Goal: Information Seeking & Learning: Learn about a topic

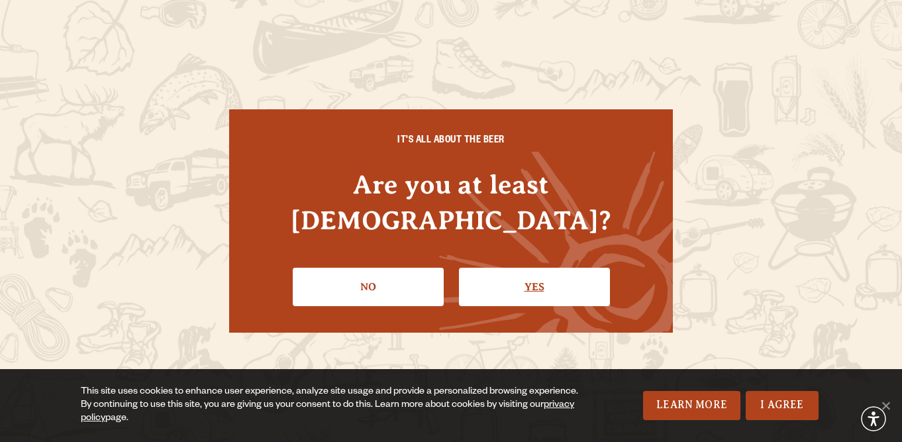
click at [528, 271] on link "Yes" at bounding box center [534, 286] width 151 height 38
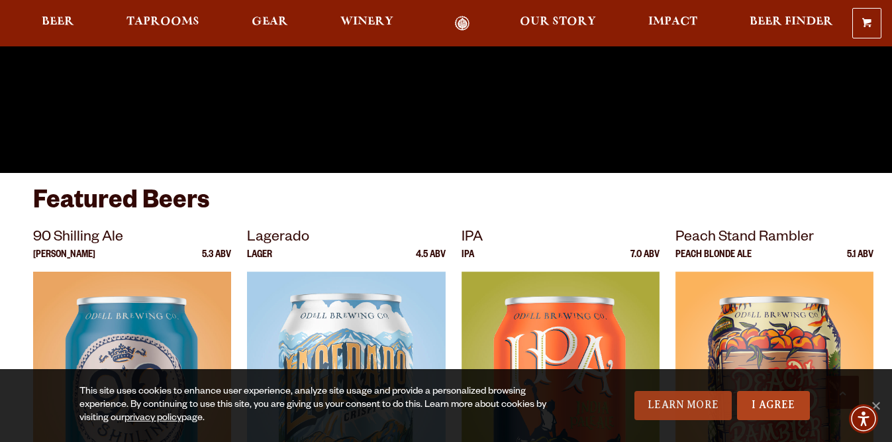
scroll to position [331, 0]
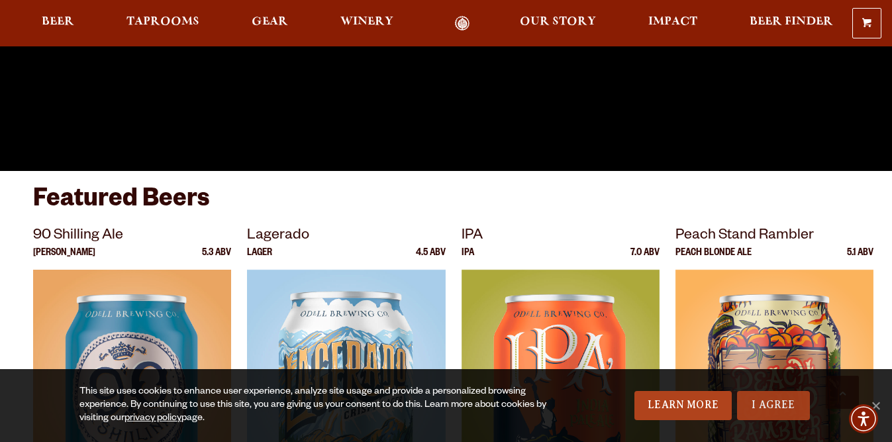
click at [764, 405] on link "I Agree" at bounding box center [773, 405] width 73 height 29
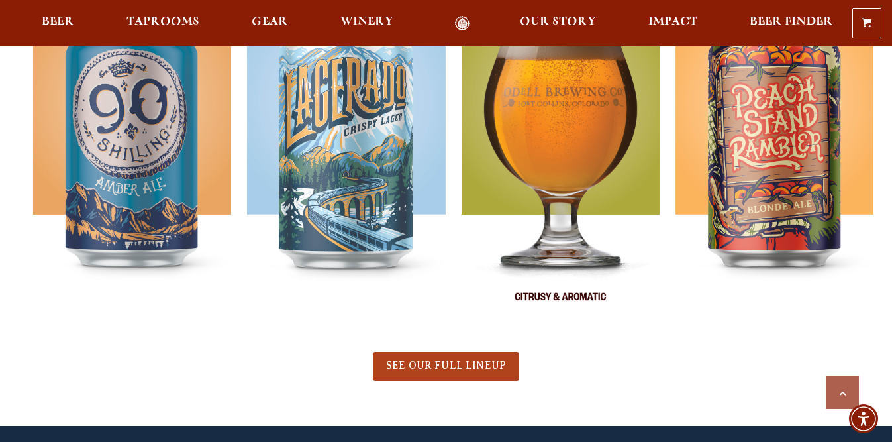
scroll to position [728, 0]
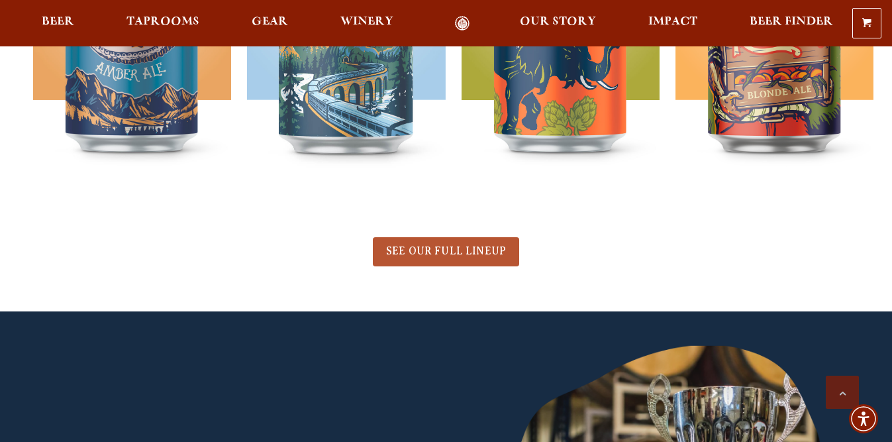
click at [463, 248] on span "SEE OUR FULL LINEUP" at bounding box center [446, 251] width 120 height 12
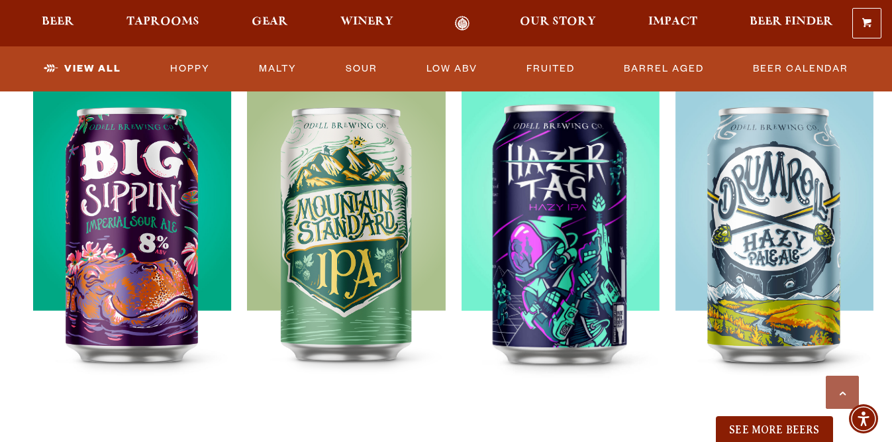
scroll to position [1324, 0]
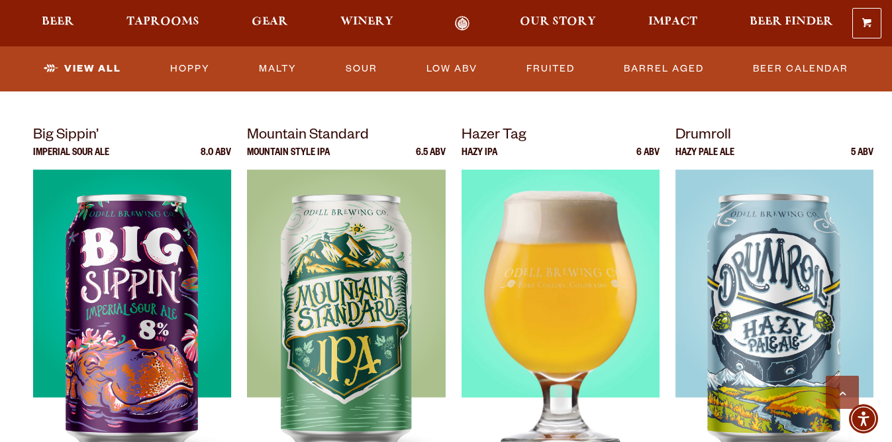
click at [559, 269] on img at bounding box center [560, 334] width 198 height 331
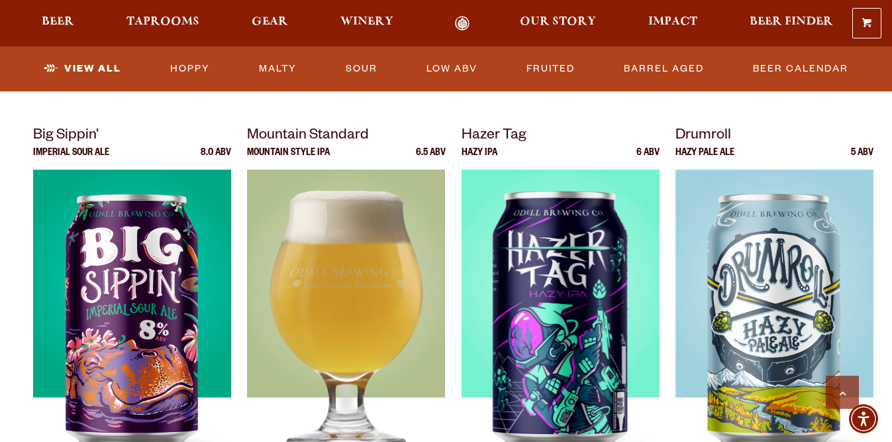
click at [372, 297] on img at bounding box center [346, 334] width 198 height 331
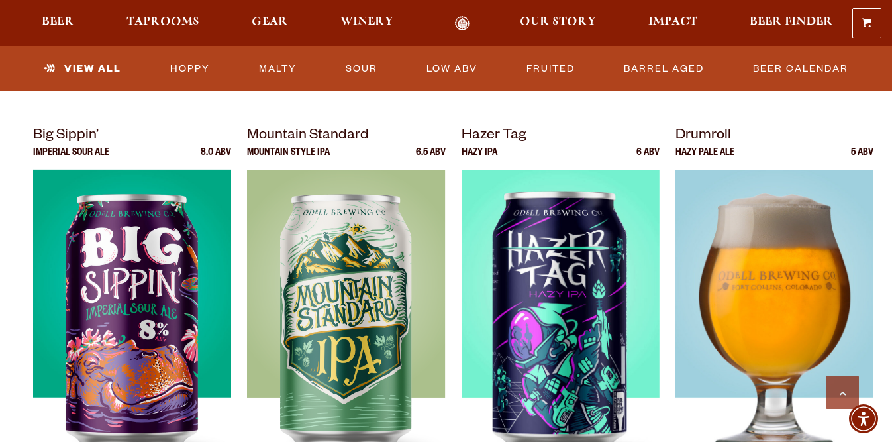
click at [742, 218] on img at bounding box center [774, 334] width 198 height 331
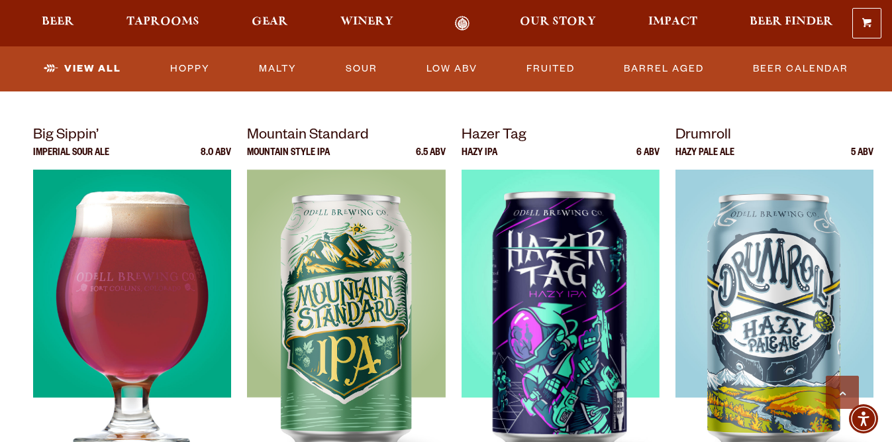
click at [169, 279] on img at bounding box center [132, 334] width 198 height 331
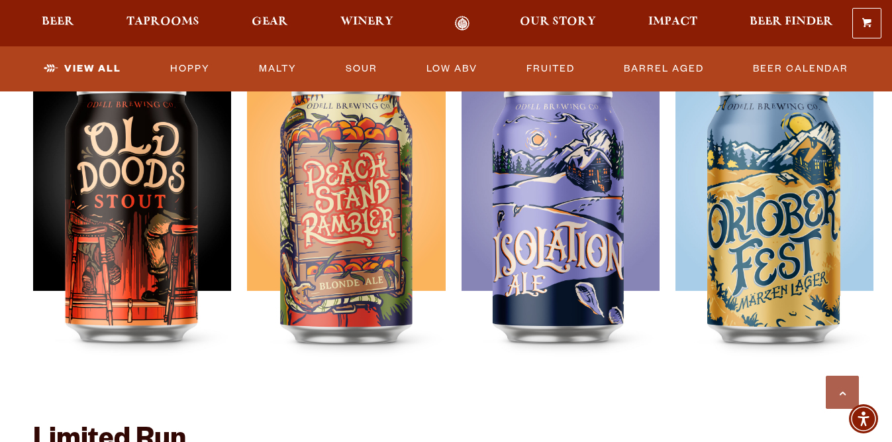
scroll to position [1920, 0]
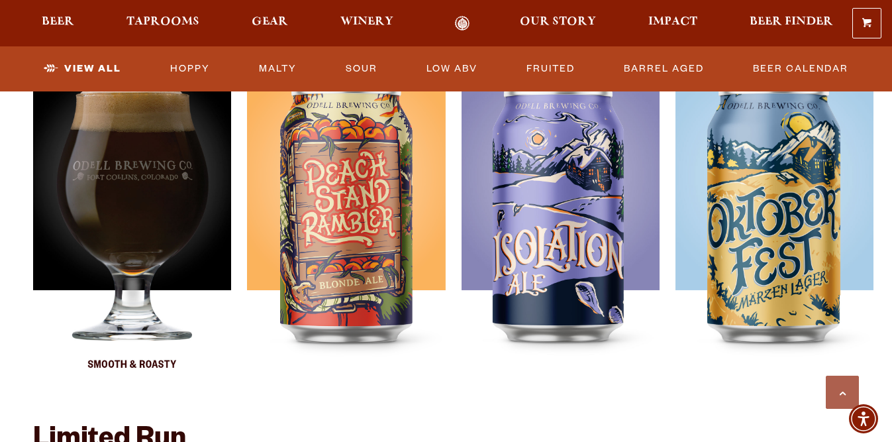
click at [122, 237] on img at bounding box center [132, 227] width 198 height 331
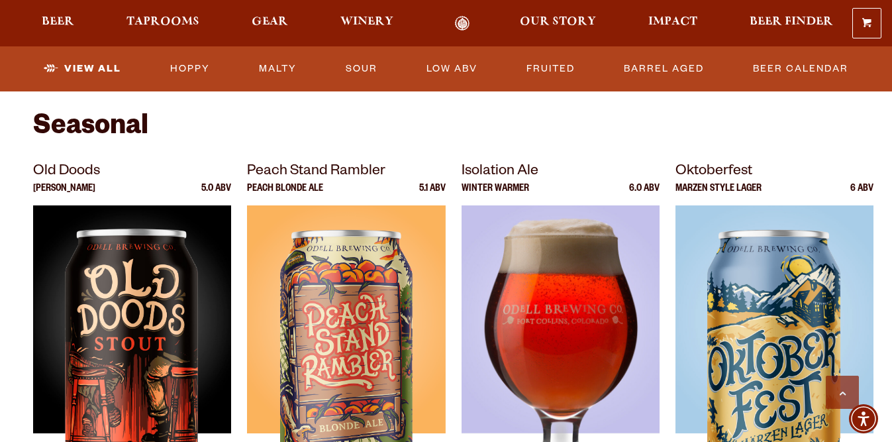
scroll to position [1854, 0]
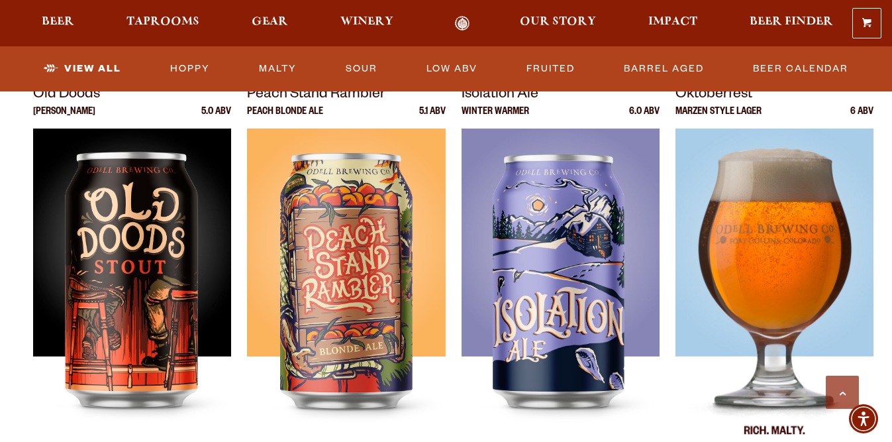
click at [768, 269] on img at bounding box center [774, 293] width 198 height 331
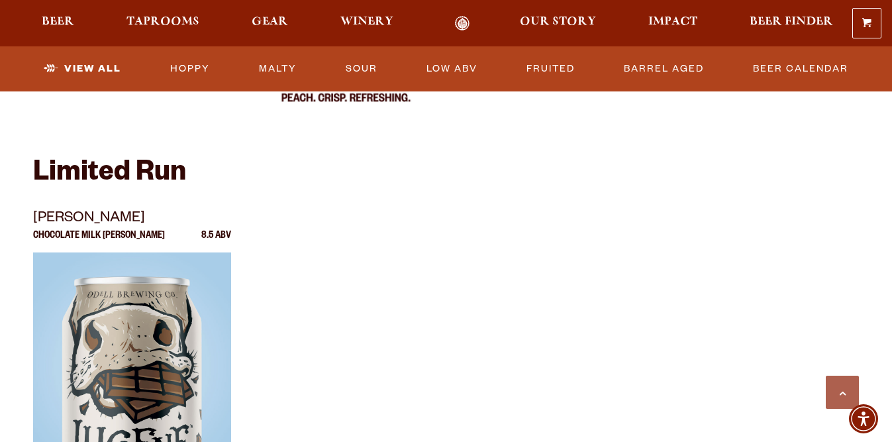
scroll to position [2185, 0]
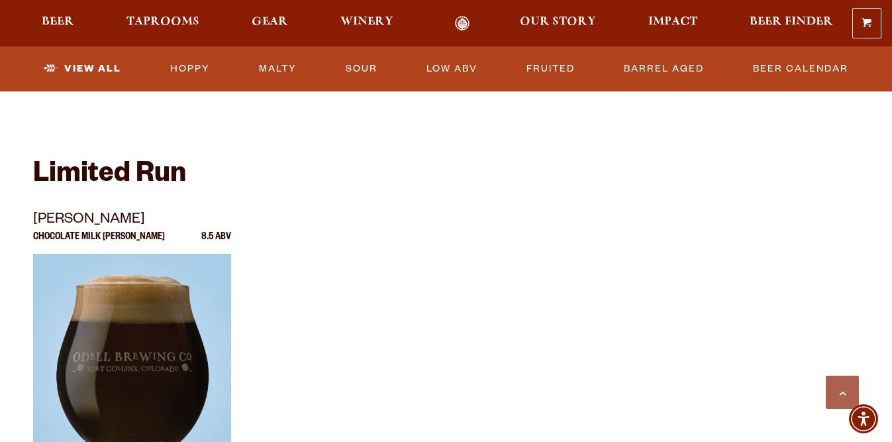
click at [131, 348] on div at bounding box center [132, 419] width 198 height 331
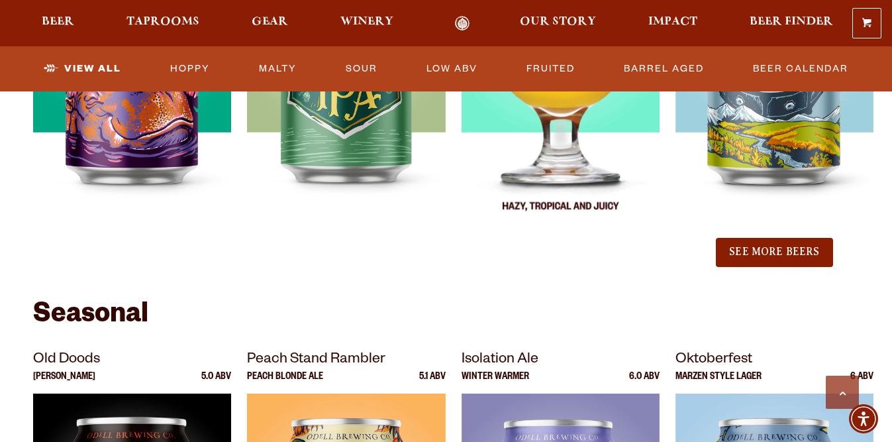
scroll to position [1457, 0]
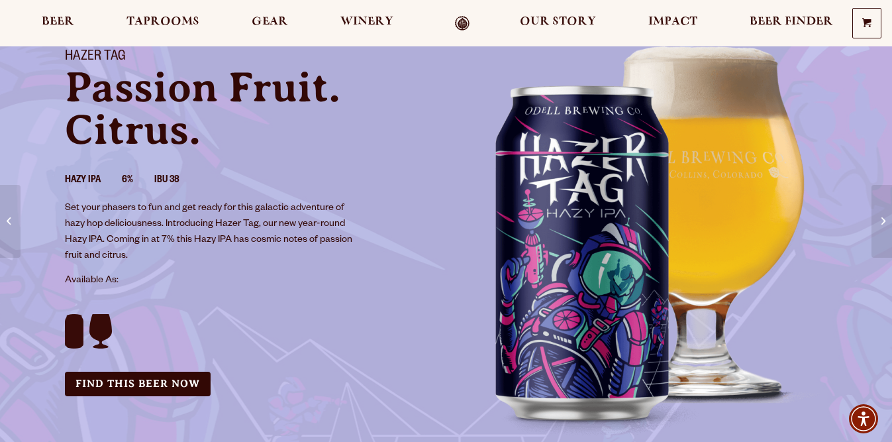
scroll to position [66, 0]
